Goal: Transaction & Acquisition: Purchase product/service

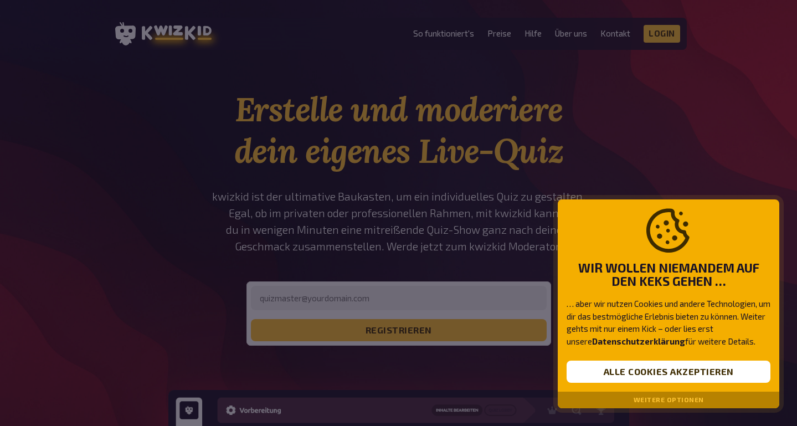
click at [709, 155] on div at bounding box center [398, 213] width 797 height 426
click at [644, 374] on button "Alle Cookies akzeptieren" at bounding box center [668, 371] width 204 height 22
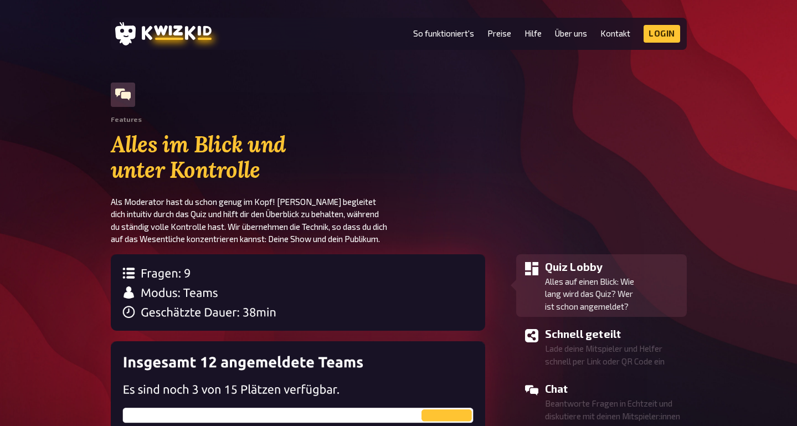
scroll to position [863, 0]
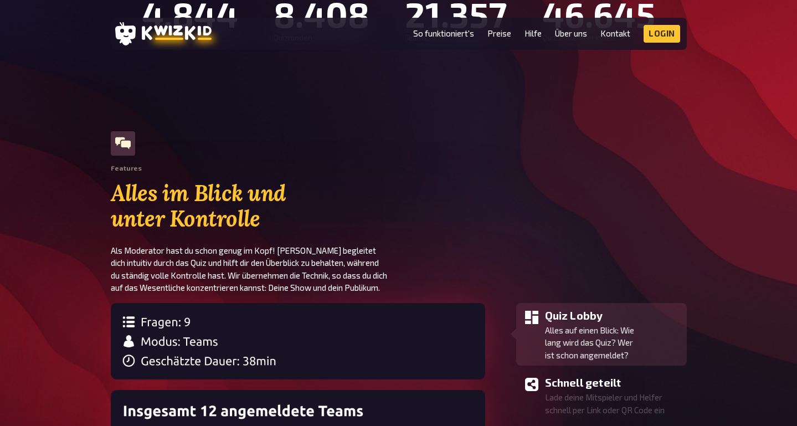
click at [511, 36] on ul "So funktioniert's Preise Hilfe Über uns Kontakt Impressum Login Discord Instagr…" at bounding box center [546, 34] width 267 height 18
click at [499, 35] on link "Preise" at bounding box center [499, 33] width 24 height 9
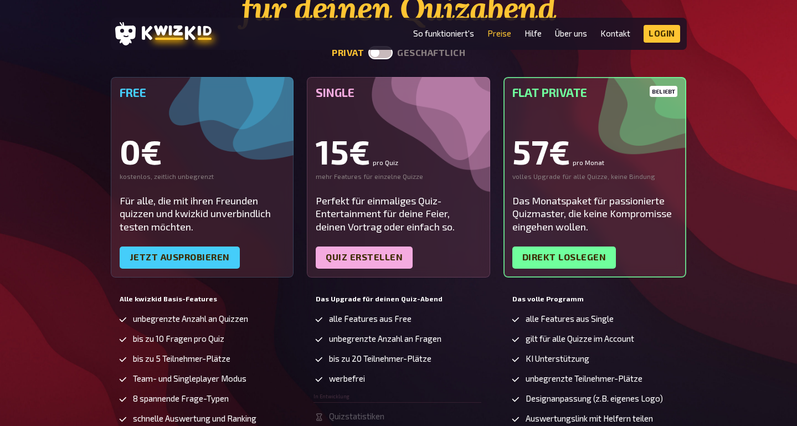
scroll to position [131, 0]
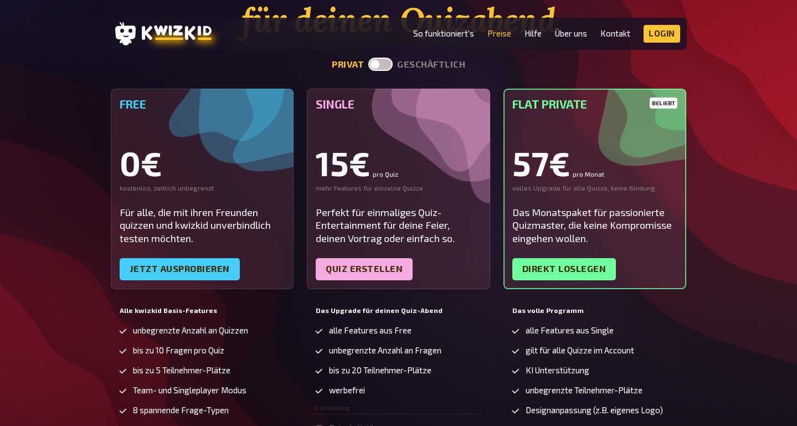
click at [391, 66] on label at bounding box center [380, 64] width 24 height 13
click at [368, 58] on input "checkbox" at bounding box center [368, 57] width 1 height 1
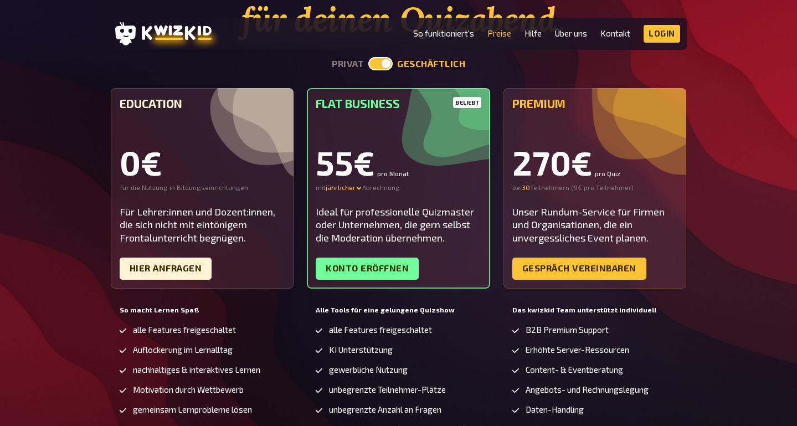
scroll to position [128, 0]
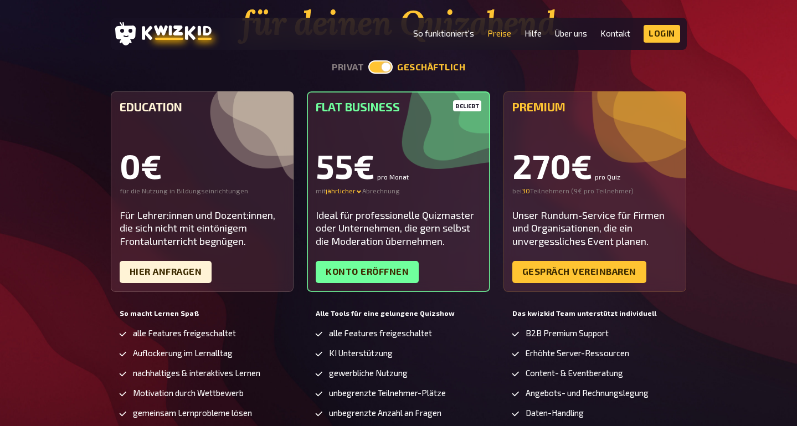
click at [372, 69] on label at bounding box center [380, 66] width 24 height 13
click at [368, 60] on input "checkbox" at bounding box center [368, 60] width 1 height 1
checkbox input "false"
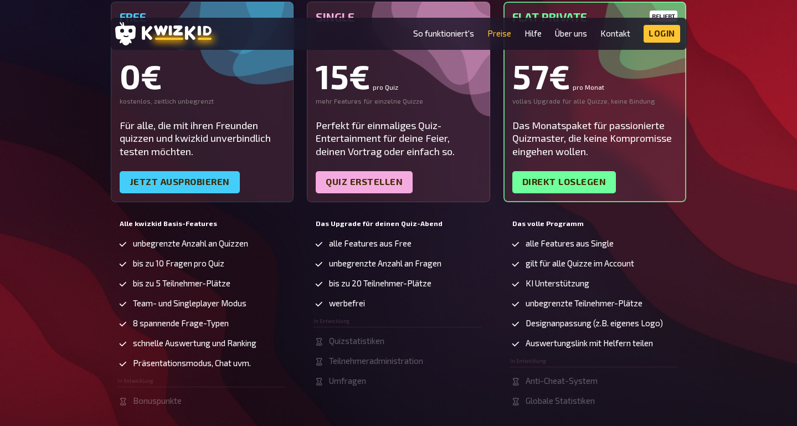
scroll to position [210, 0]
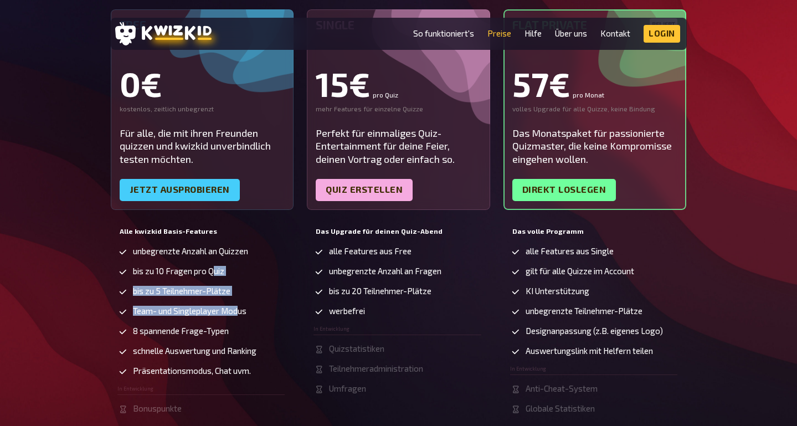
drag, startPoint x: 213, startPoint y: 272, endPoint x: 242, endPoint y: 315, distance: 51.9
click at [242, 315] on ul "unbegrenzte Anzahl an Quizzen bis zu 10 Fragen pro Quiz bis zu 5 Teilnehmer-Plä…" at bounding box center [201, 330] width 168 height 168
click at [240, 314] on span "Team- und Singleplayer Modus" at bounding box center [189, 310] width 113 height 9
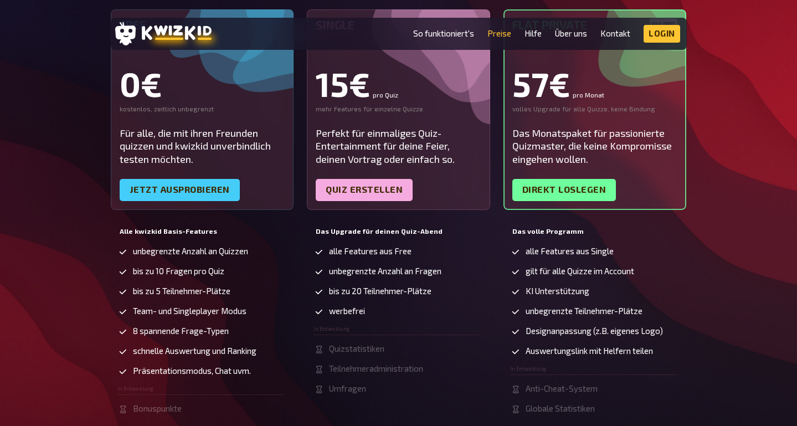
click at [332, 246] on span "alle Features aus Free" at bounding box center [370, 250] width 82 height 9
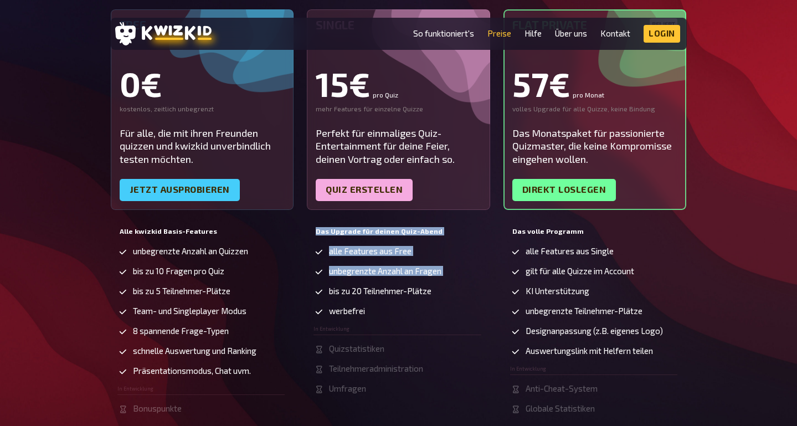
drag, startPoint x: 335, startPoint y: 224, endPoint x: 344, endPoint y: 281, distance: 58.3
click at [344, 281] on div "Das Upgrade für deinen Quiz-Abend alle Features aus Free unbegrenzte Anzahl an …" at bounding box center [398, 327] width 183 height 209
click at [347, 193] on link "Quiz erstellen" at bounding box center [364, 190] width 97 height 22
